Goal: Information Seeking & Learning: Learn about a topic

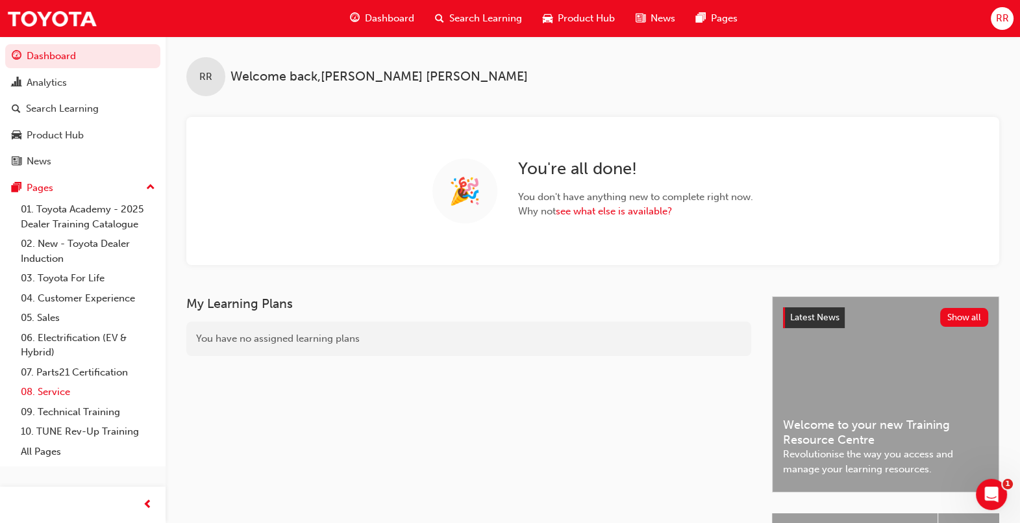
click at [54, 395] on link "08. Service" at bounding box center [88, 392] width 145 height 20
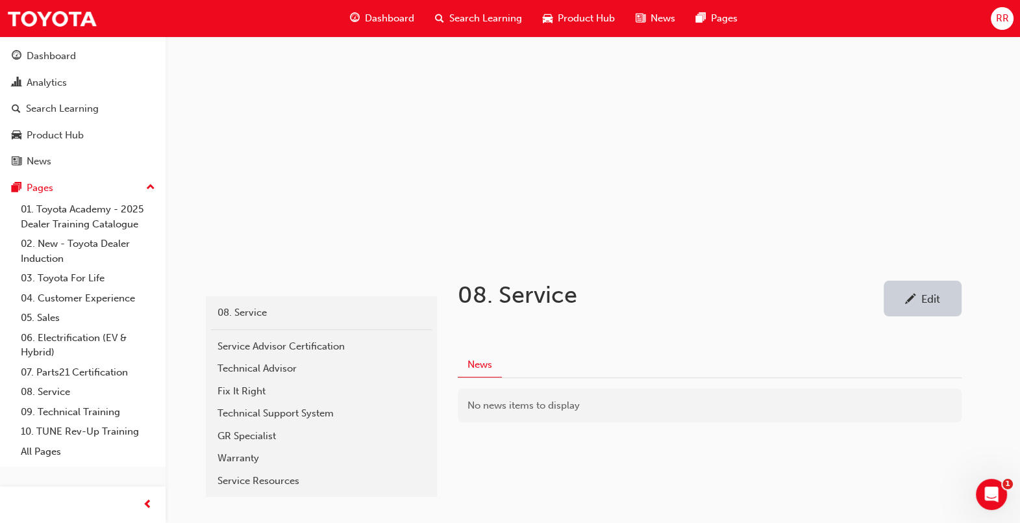
scroll to position [99, 0]
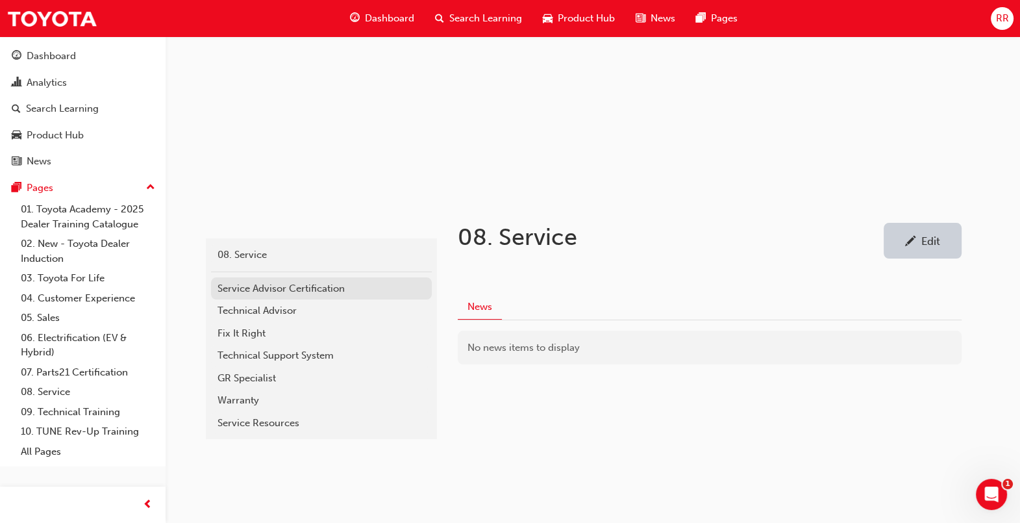
click at [336, 284] on div "Service Advisor Certification" at bounding box center [322, 288] width 208 height 15
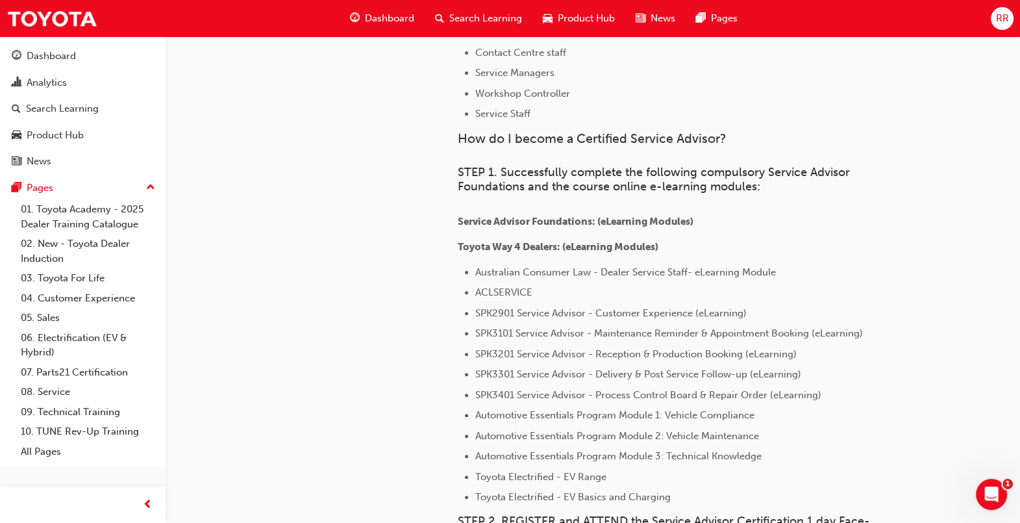
scroll to position [568, 0]
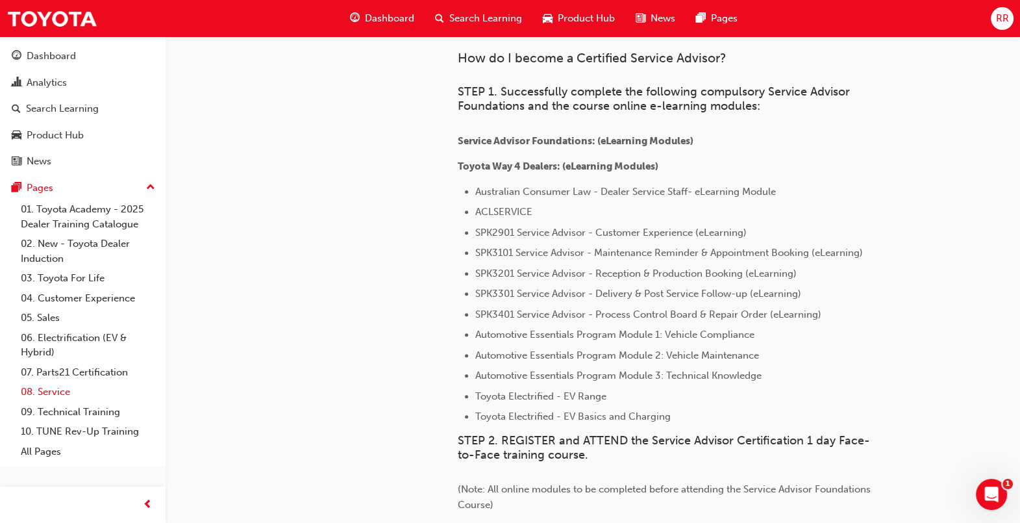
click at [58, 386] on link "08. Service" at bounding box center [88, 392] width 145 height 20
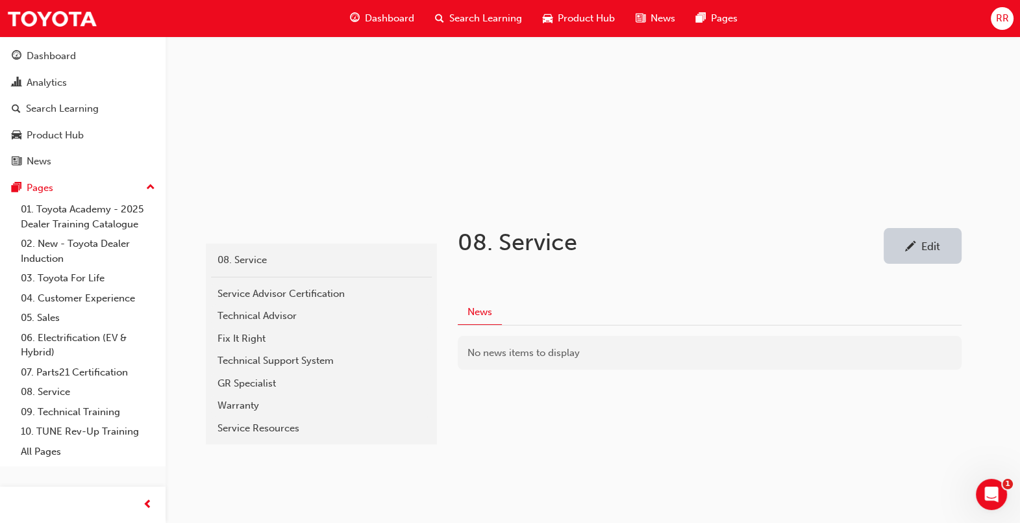
scroll to position [99, 0]
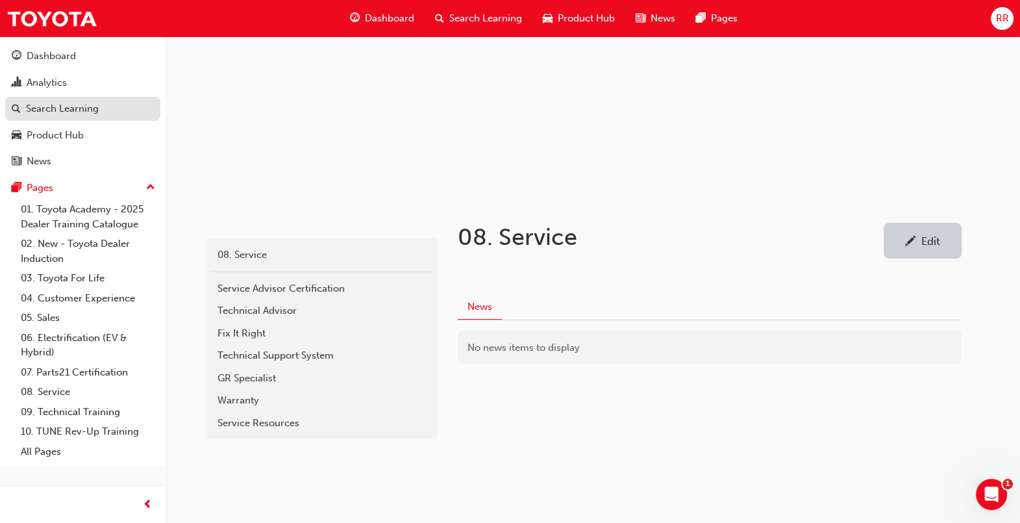
click at [89, 110] on div "Search Learning" at bounding box center [62, 108] width 73 height 15
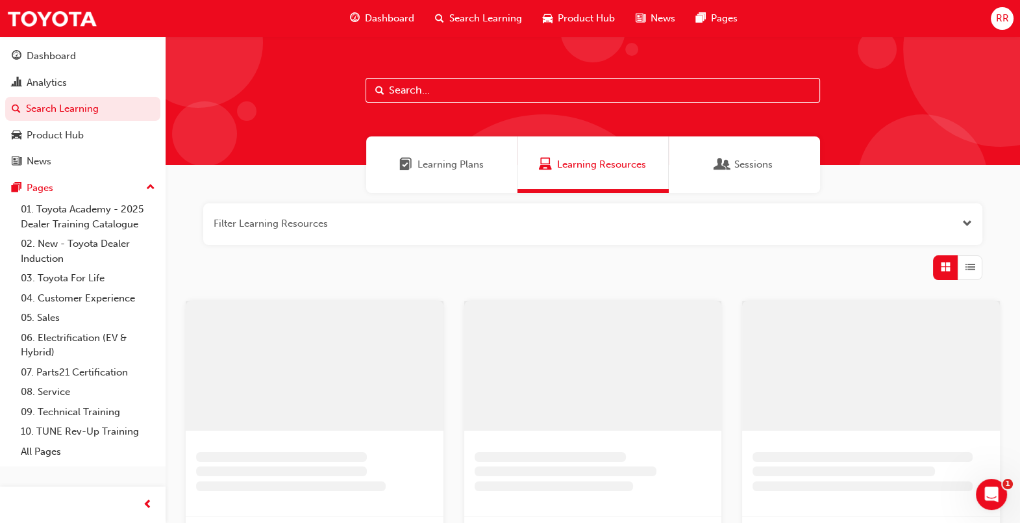
click at [451, 85] on input "text" at bounding box center [593, 90] width 455 height 25
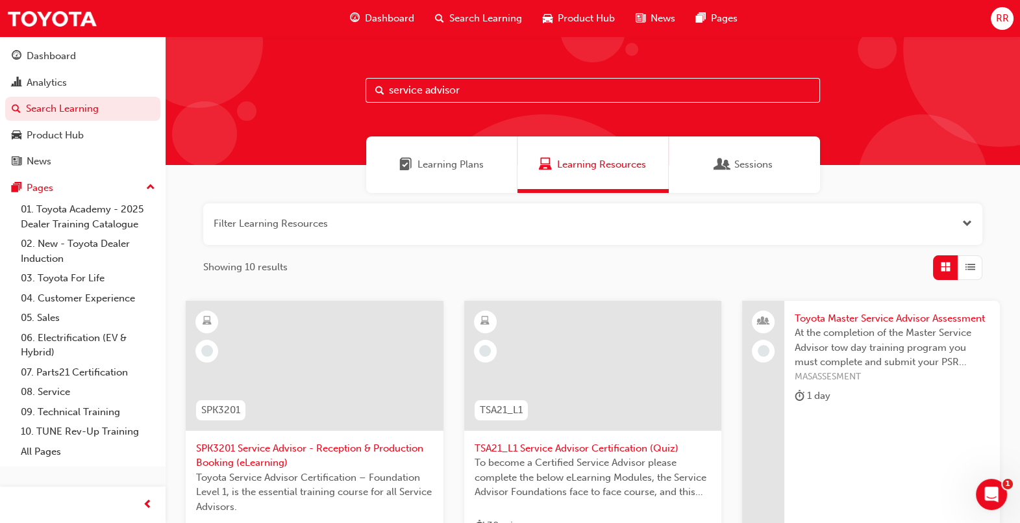
click at [516, 84] on input "service advisor" at bounding box center [593, 90] width 455 height 25
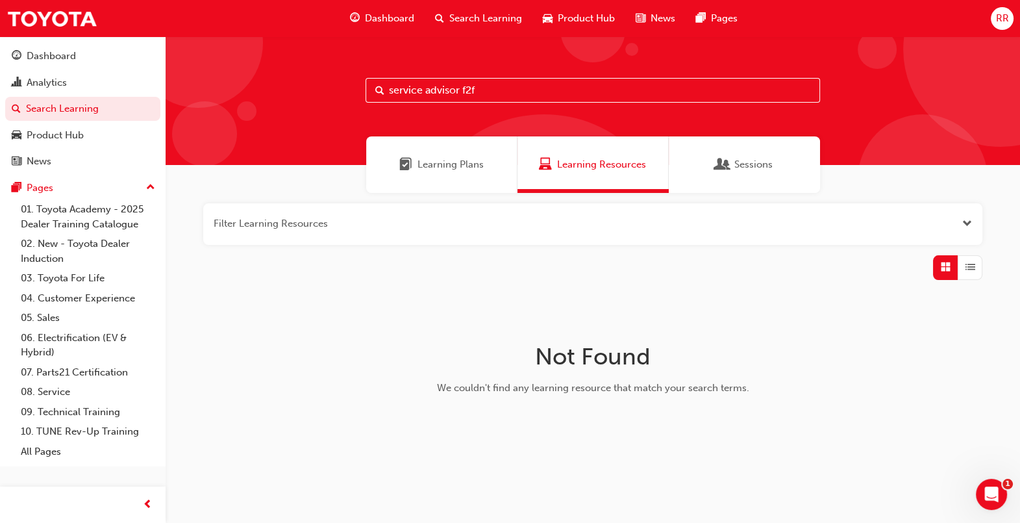
click at [510, 85] on input "service advisor f2f" at bounding box center [593, 90] width 455 height 25
type input "service advisor"
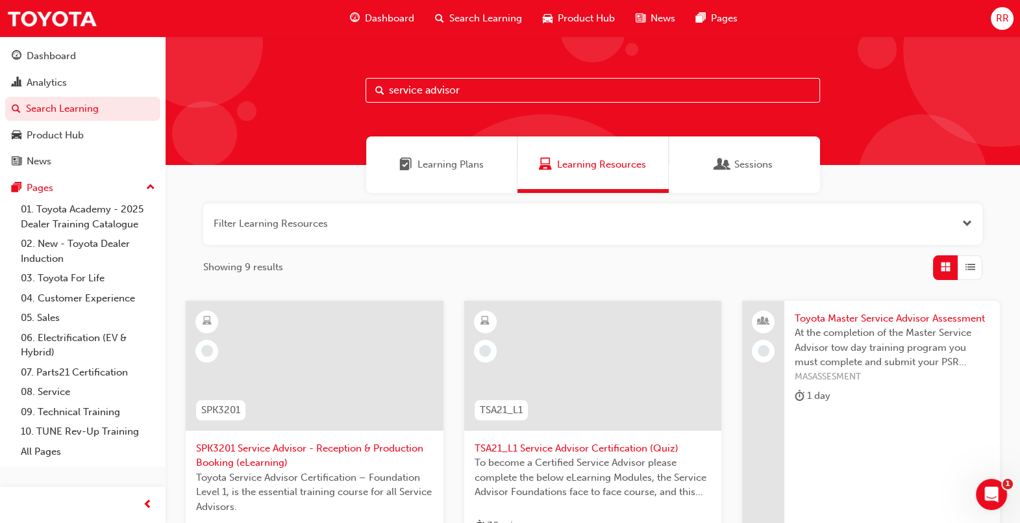
drag, startPoint x: 488, startPoint y: 92, endPoint x: 322, endPoint y: 88, distance: 165.6
click at [328, 92] on div "service advisor" at bounding box center [593, 100] width 855 height 129
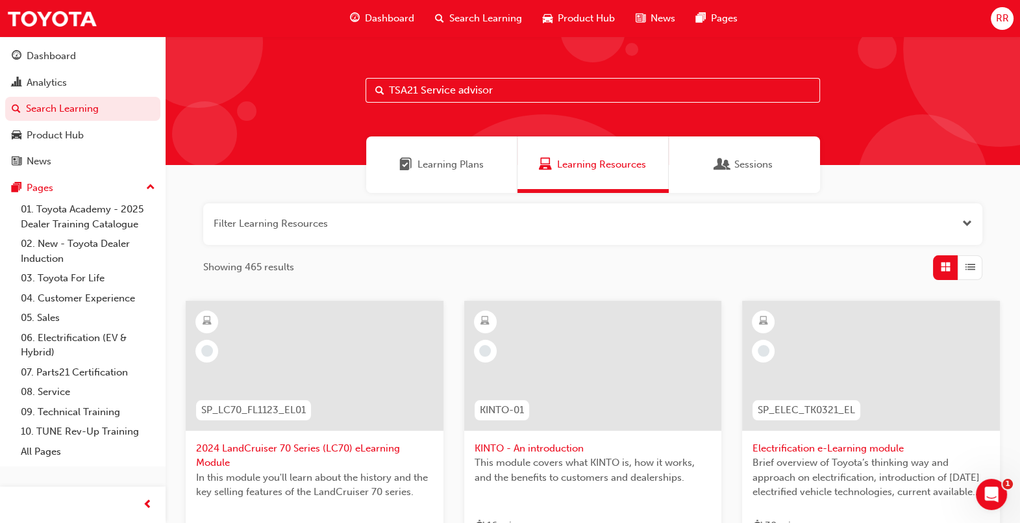
type input "TSA21 Service advisor"
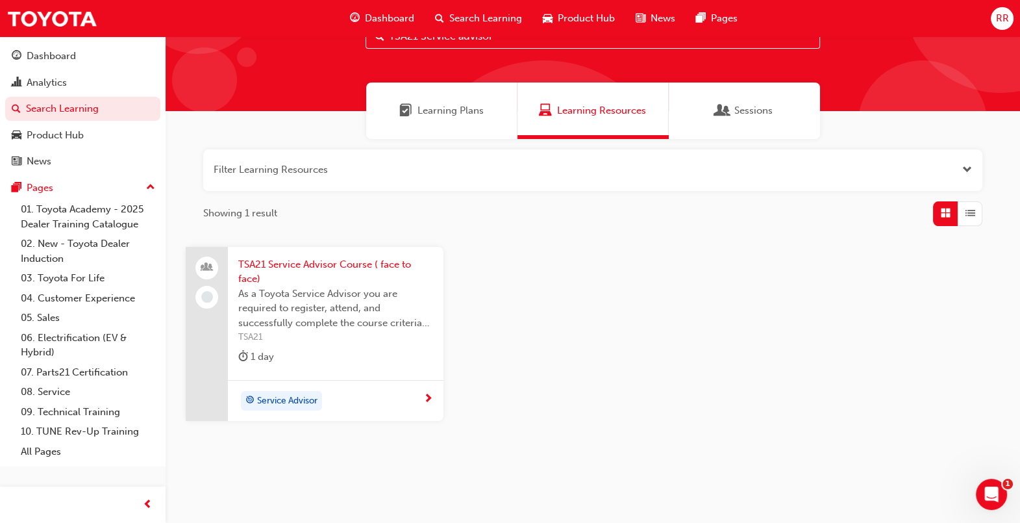
scroll to position [77, 0]
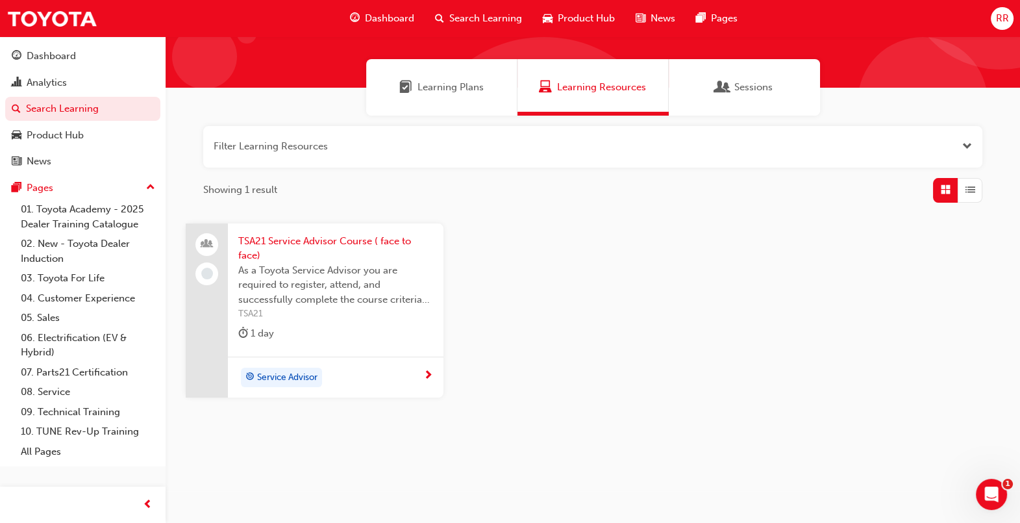
click at [325, 239] on span "TSA21 Service Advisor Course ( face to face)" at bounding box center [335, 248] width 195 height 29
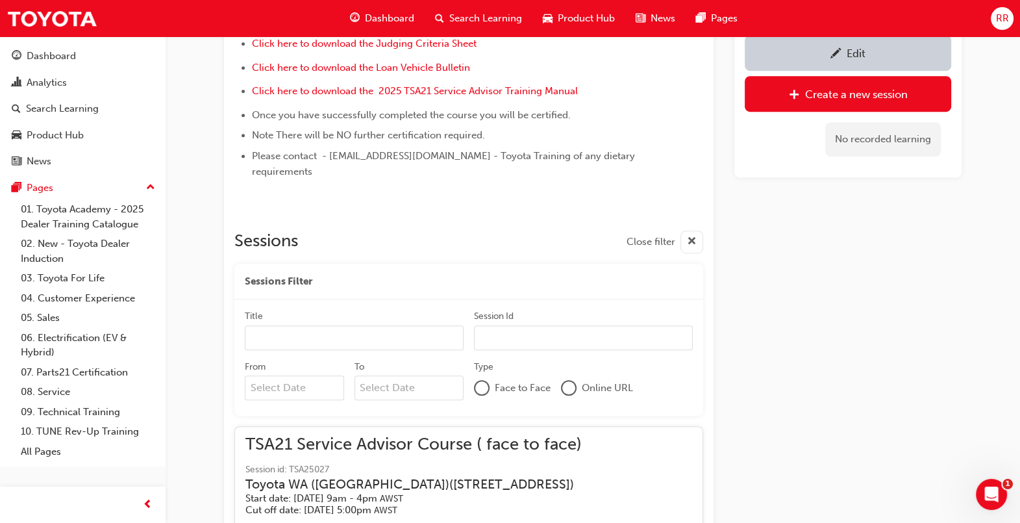
scroll to position [805, 0]
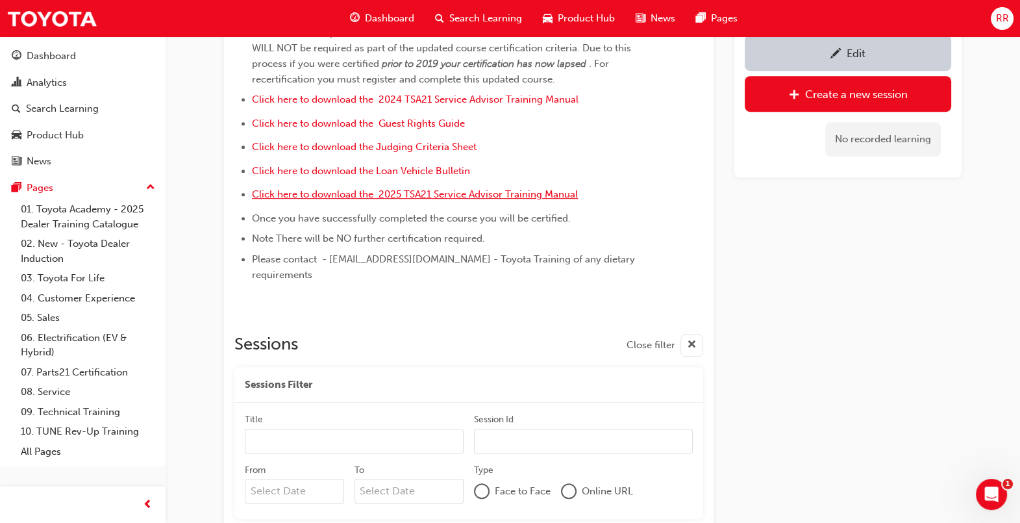
click at [543, 200] on span "Click here to download the 2025 TSA21 Service Advisor Training Manual" at bounding box center [415, 194] width 326 height 12
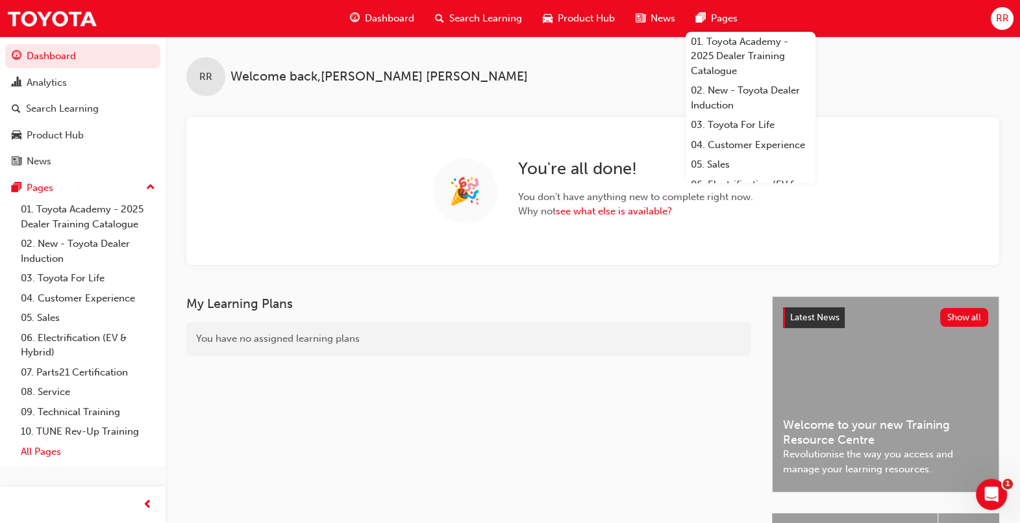
click at [44, 451] on link "All Pages" at bounding box center [88, 452] width 145 height 20
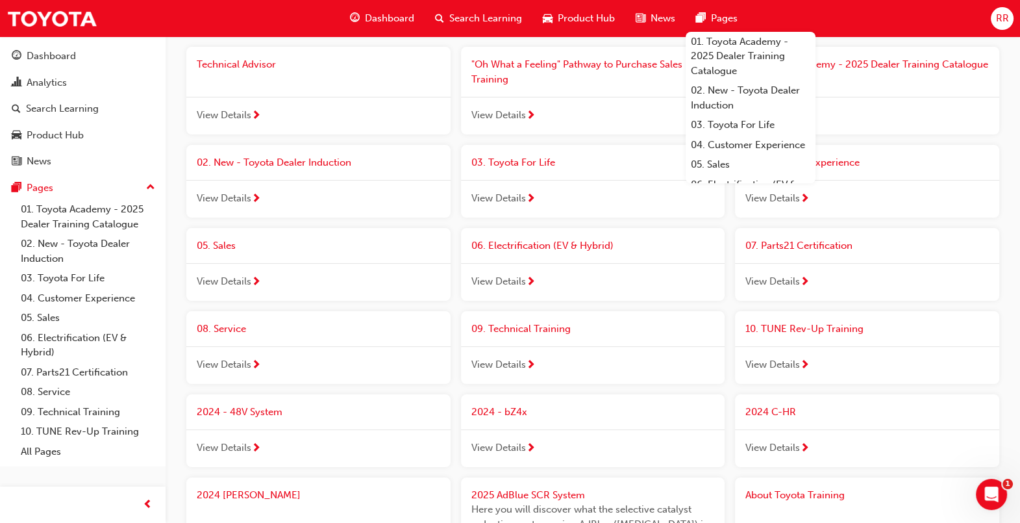
scroll to position [243, 0]
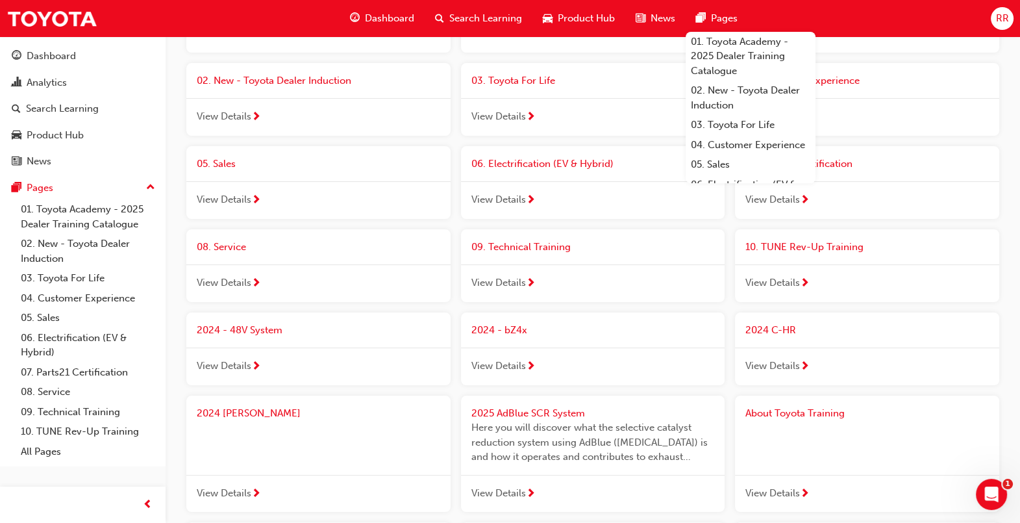
click at [895, 22] on div "Dashboard Search Learning Product Hub News Pages 01. Toyota Academy - 2025 Deal…" at bounding box center [510, 18] width 1020 height 37
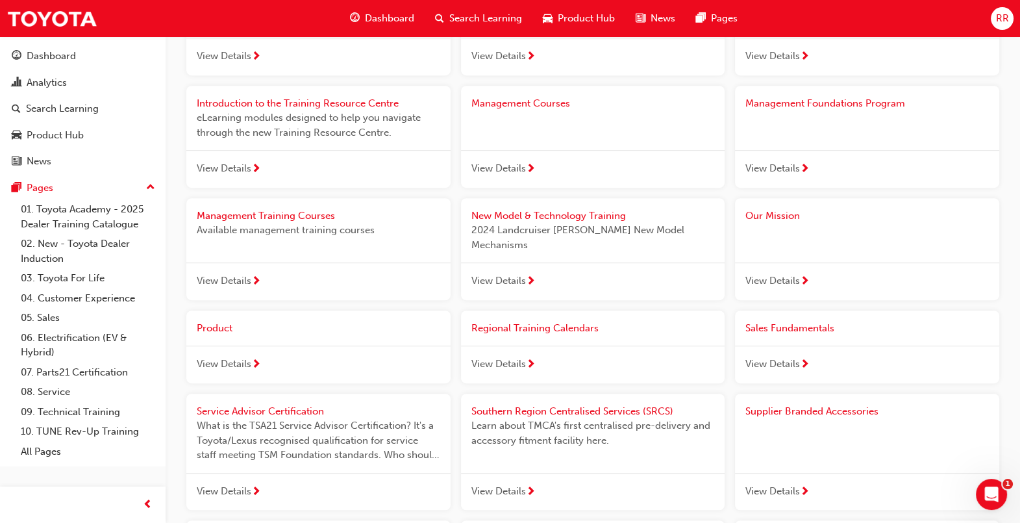
scroll to position [974, 0]
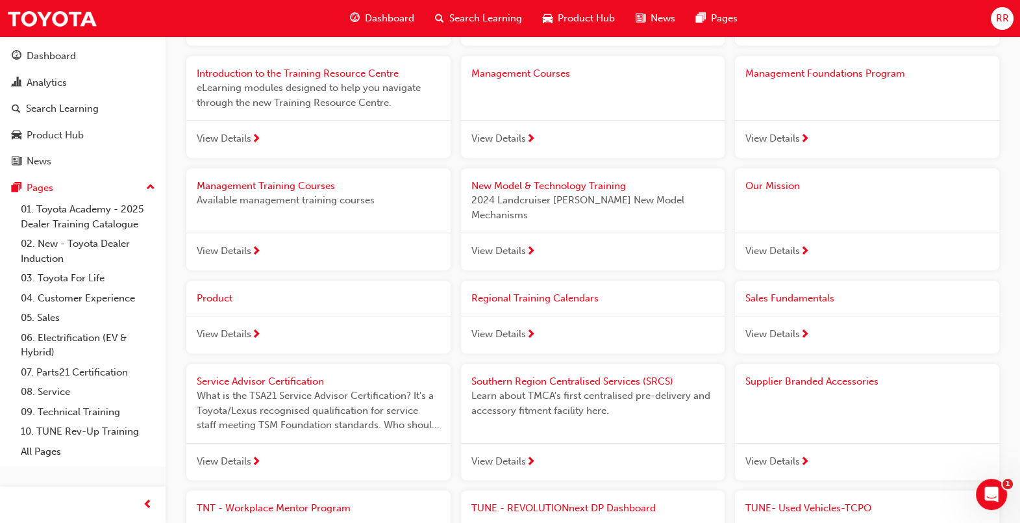
click at [245, 454] on span "View Details" at bounding box center [224, 461] width 55 height 15
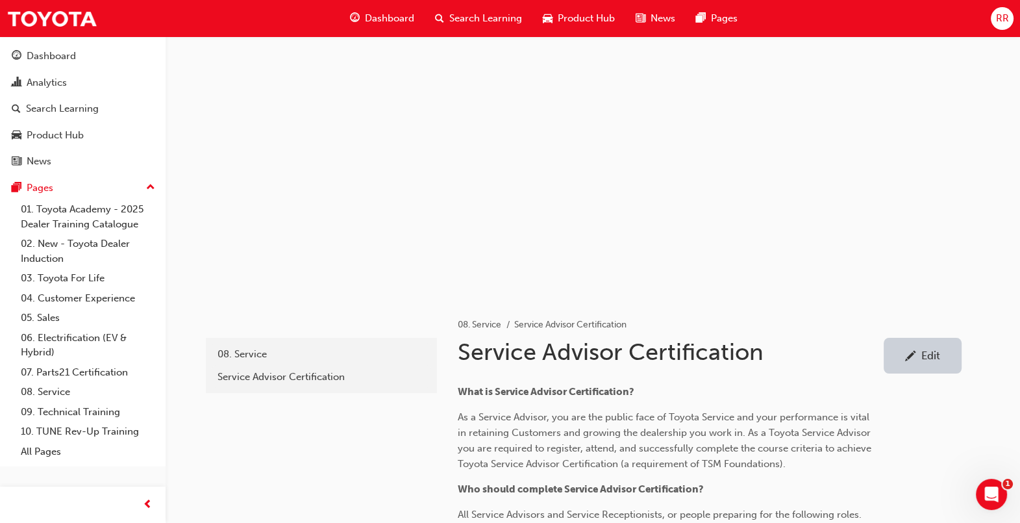
click at [442, 16] on span "search-icon" at bounding box center [439, 18] width 9 height 16
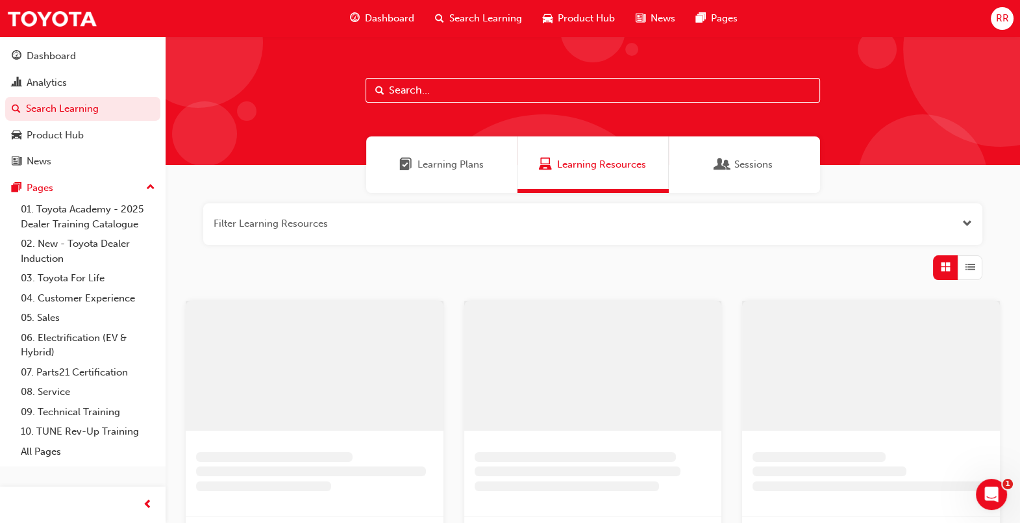
click at [459, 84] on input "text" at bounding box center [593, 90] width 455 height 25
drag, startPoint x: 577, startPoint y: 94, endPoint x: 526, endPoint y: 88, distance: 51.1
click at [526, 88] on input "Service advisor foundations e learning" at bounding box center [593, 90] width 455 height 25
type input "Service advisor foundations"
click at [58, 391] on link "08. Service" at bounding box center [88, 392] width 145 height 20
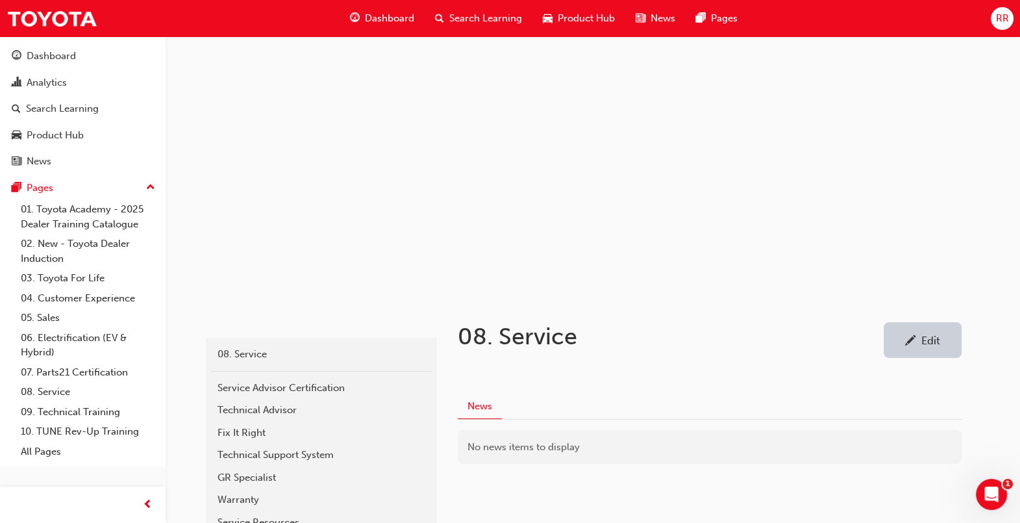
scroll to position [99, 0]
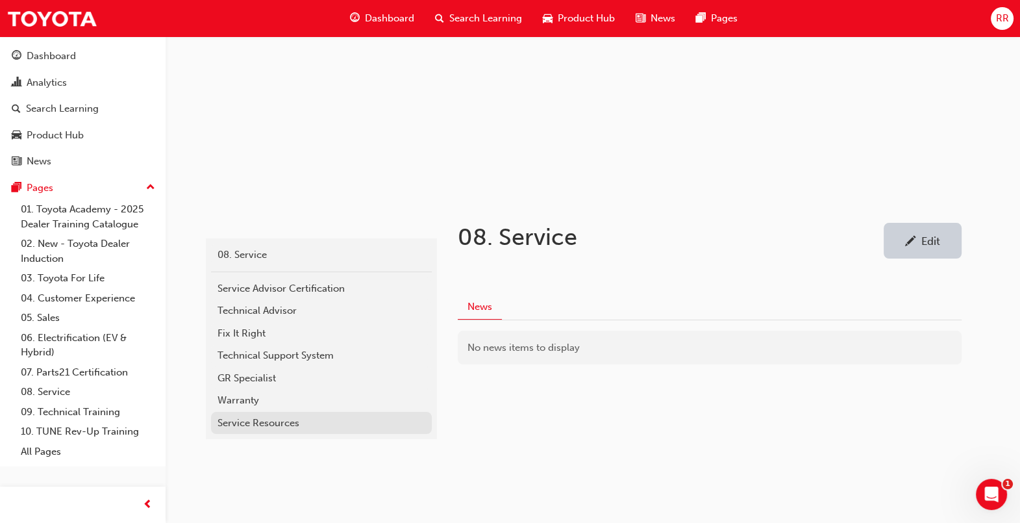
click at [245, 421] on div "Service Resources" at bounding box center [322, 423] width 208 height 15
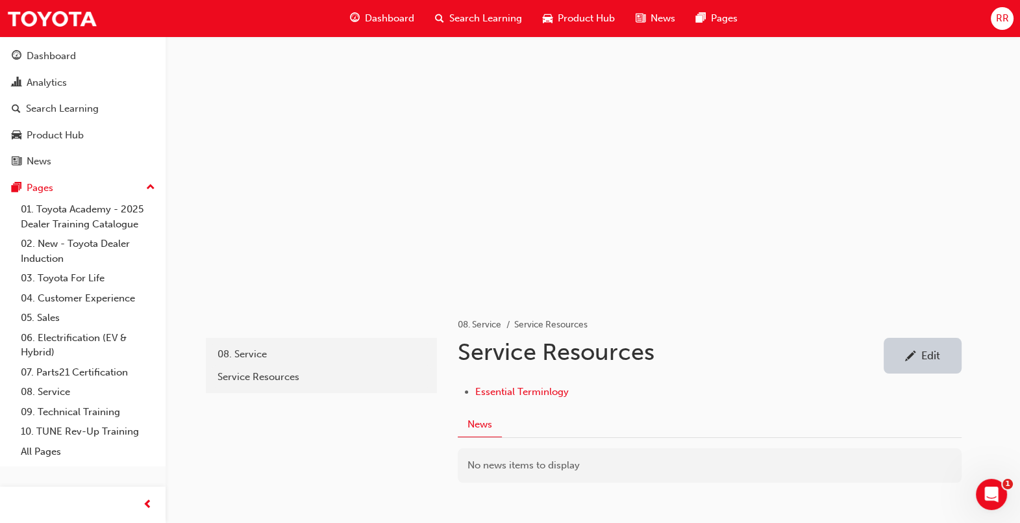
scroll to position [99, 0]
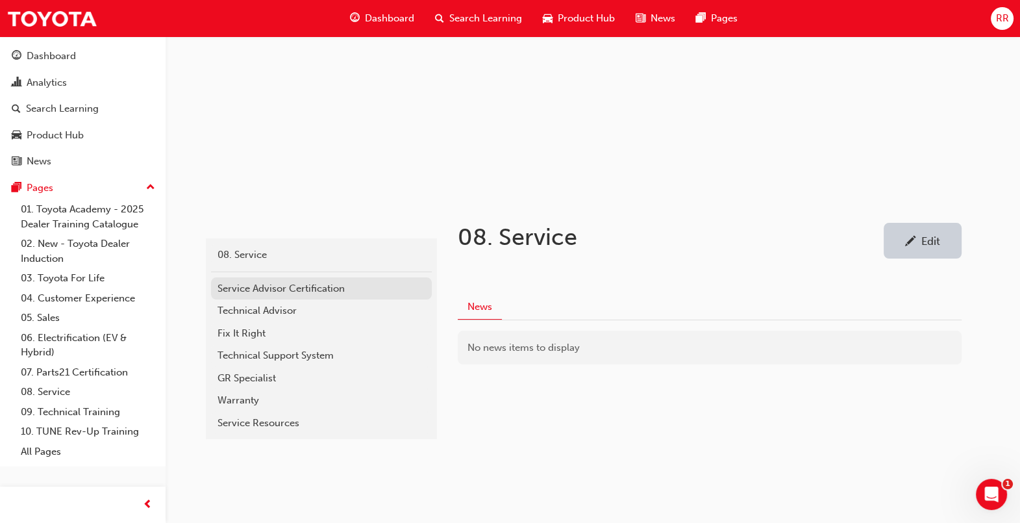
click at [271, 293] on div "Service Advisor Certification" at bounding box center [322, 288] width 208 height 15
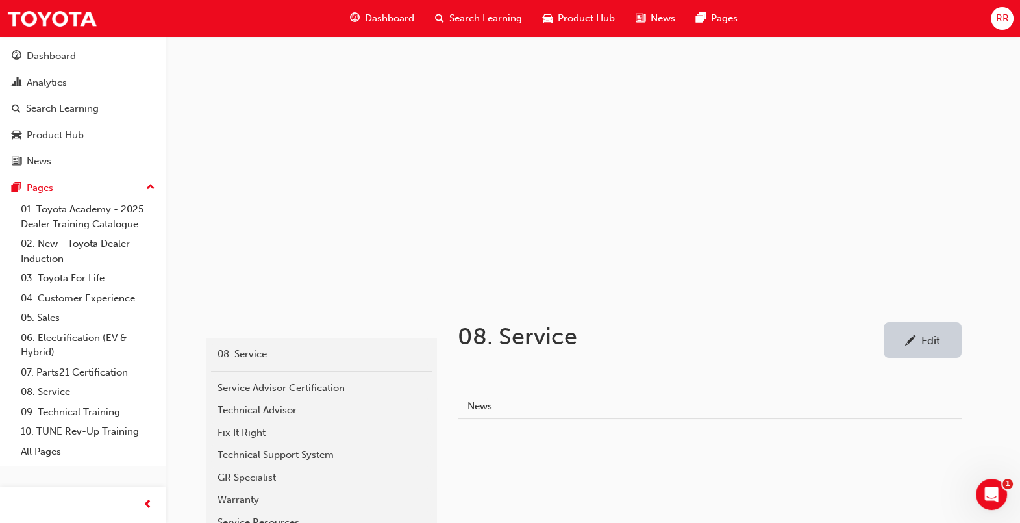
scroll to position [99, 0]
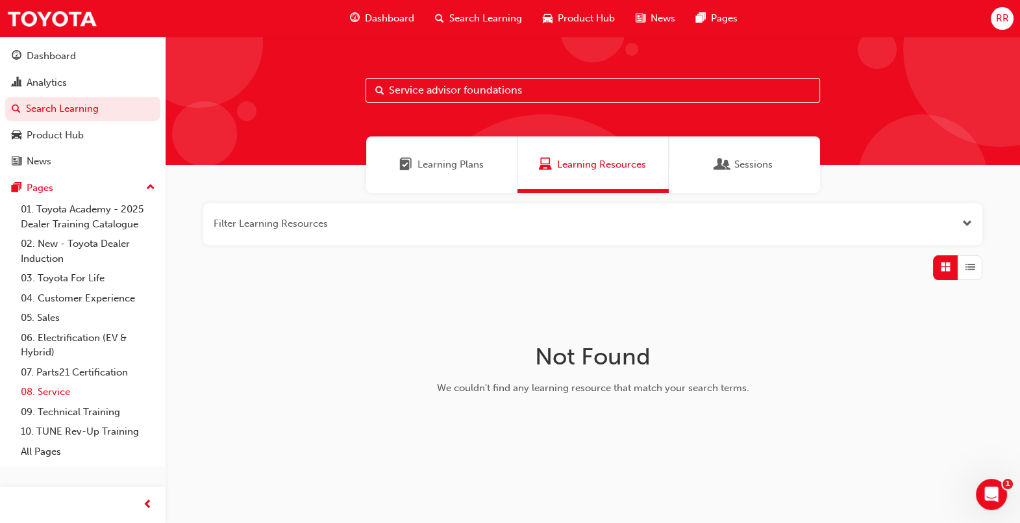
drag, startPoint x: 57, startPoint y: 387, endPoint x: 88, endPoint y: 389, distance: 31.2
click at [58, 387] on link "08. Service" at bounding box center [88, 392] width 145 height 20
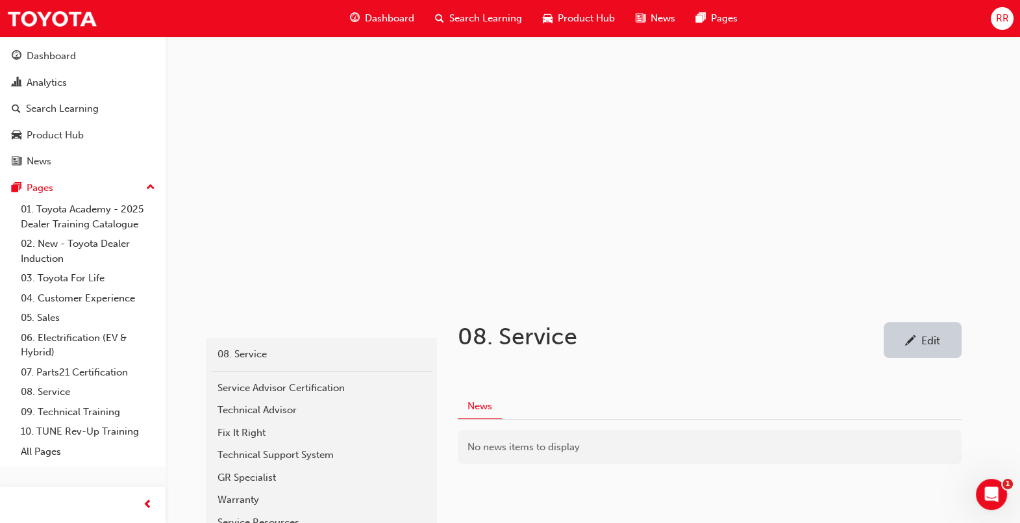
scroll to position [99, 0]
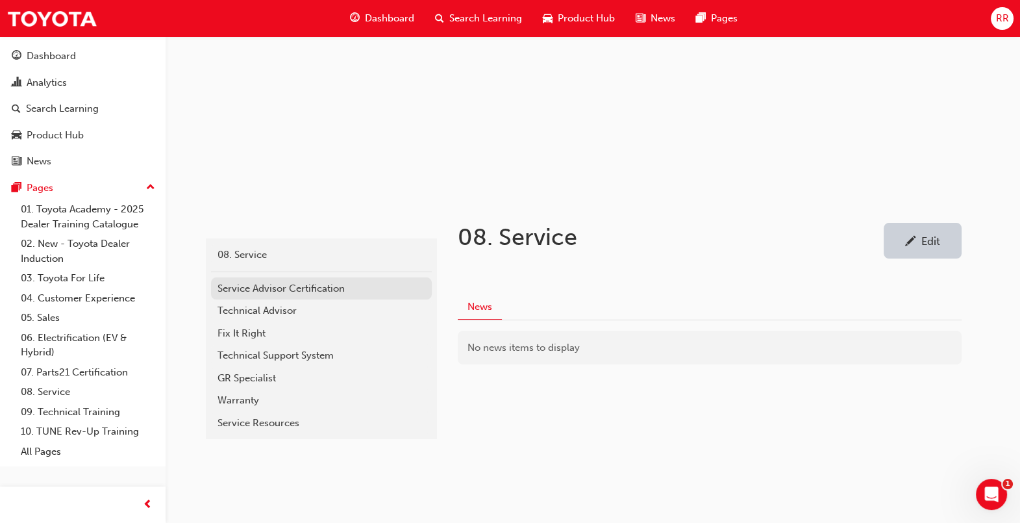
click at [322, 292] on div "Service Advisor Certification" at bounding box center [322, 288] width 208 height 15
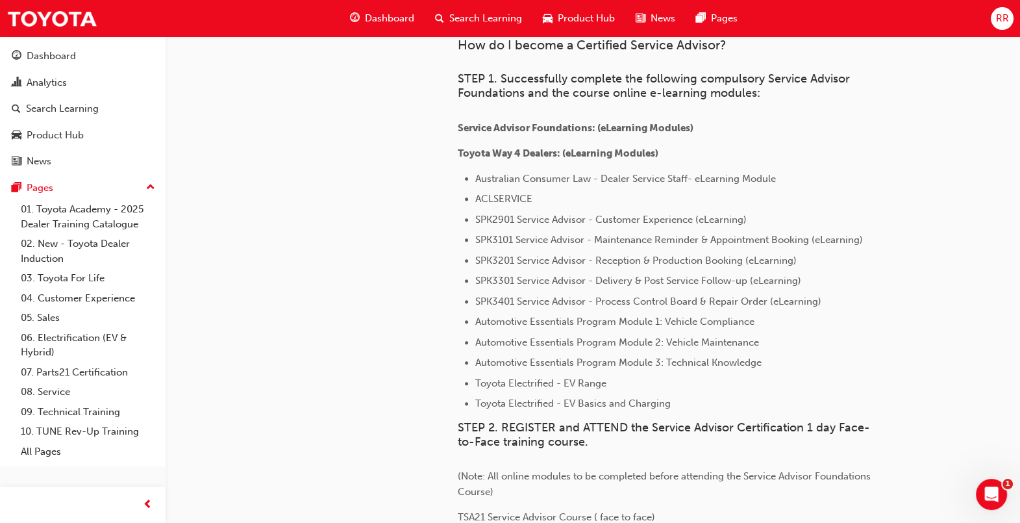
scroll to position [586, 0]
